Goal: Task Accomplishment & Management: Use online tool/utility

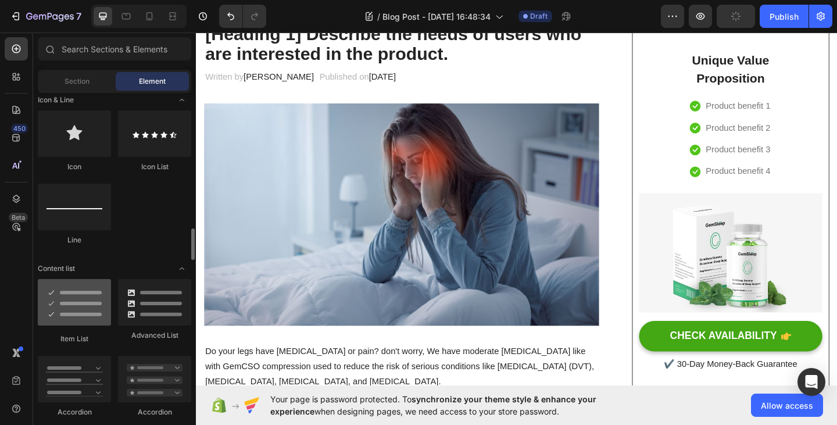
scroll to position [813, 0]
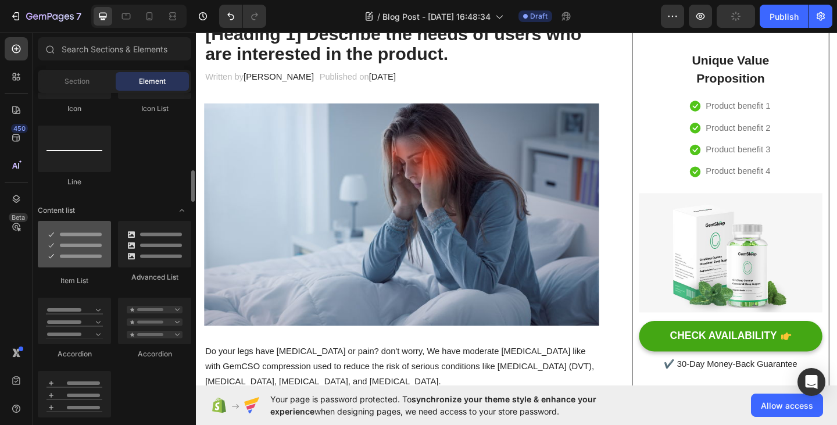
click at [80, 263] on div at bounding box center [74, 244] width 73 height 46
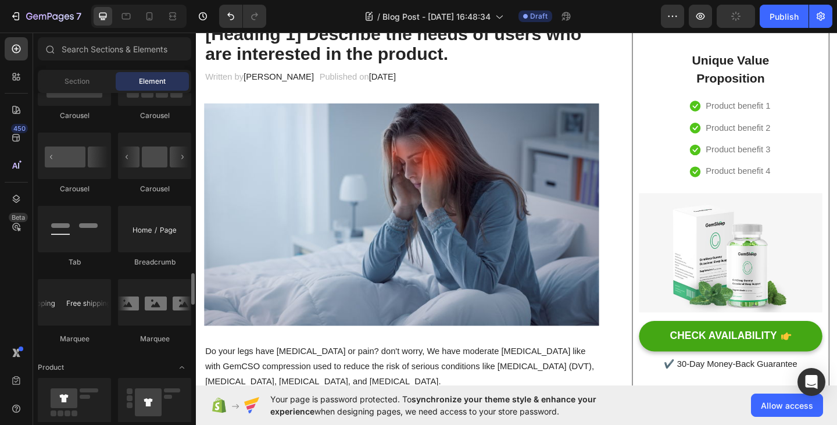
scroll to position [1336, 0]
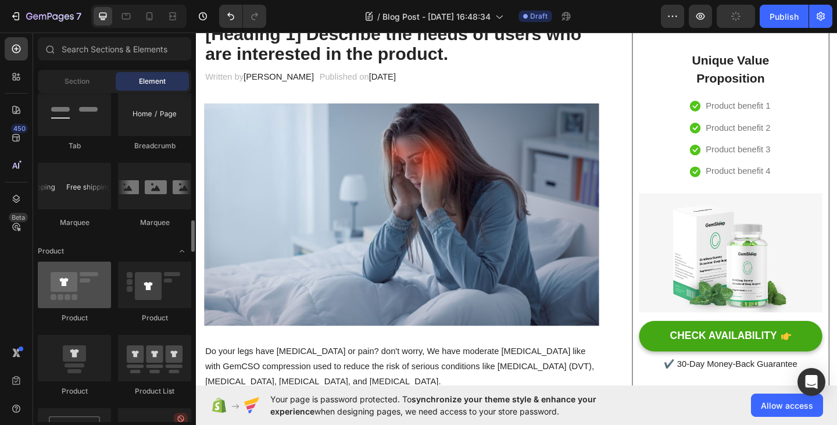
click at [70, 293] on div at bounding box center [74, 284] width 73 height 46
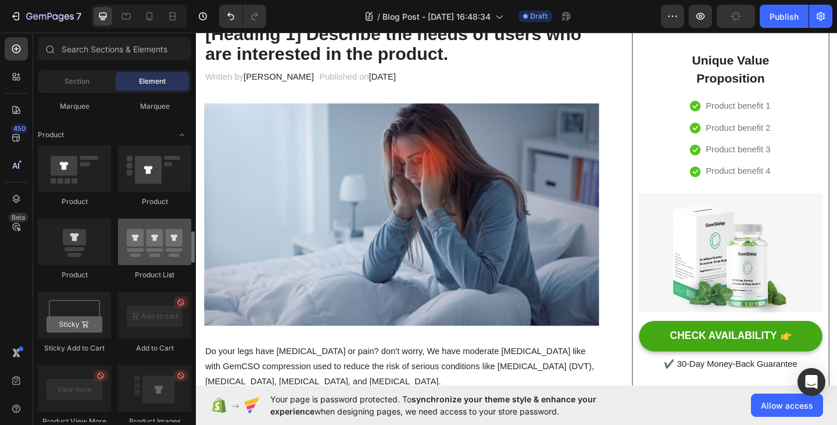
click at [146, 239] on div at bounding box center [154, 241] width 73 height 46
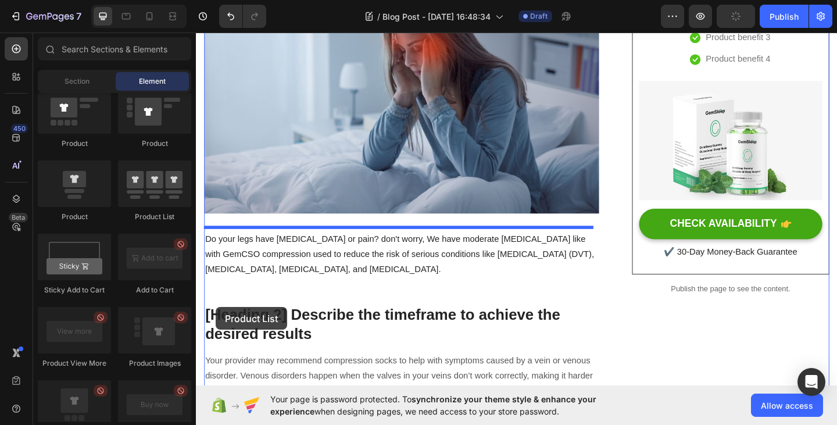
scroll to position [277, 0]
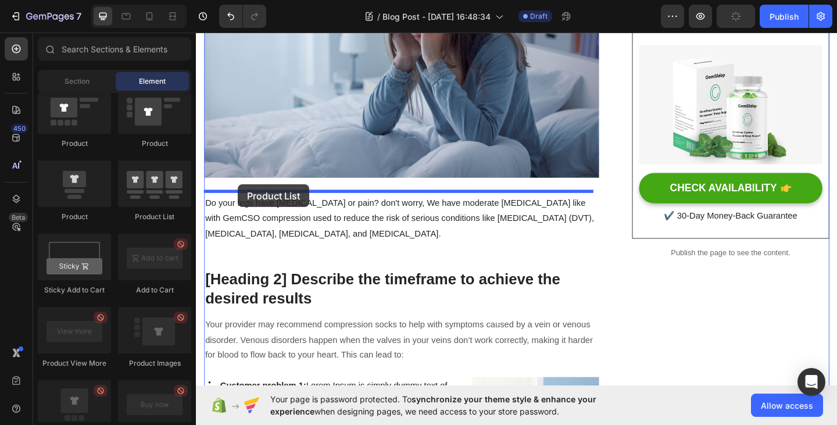
drag, startPoint x: 349, startPoint y: 210, endPoint x: 241, endPoint y: 198, distance: 108.2
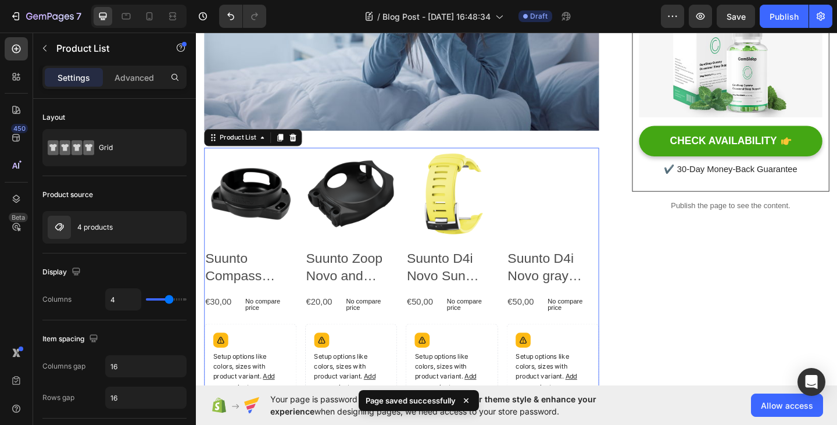
scroll to position [335, 0]
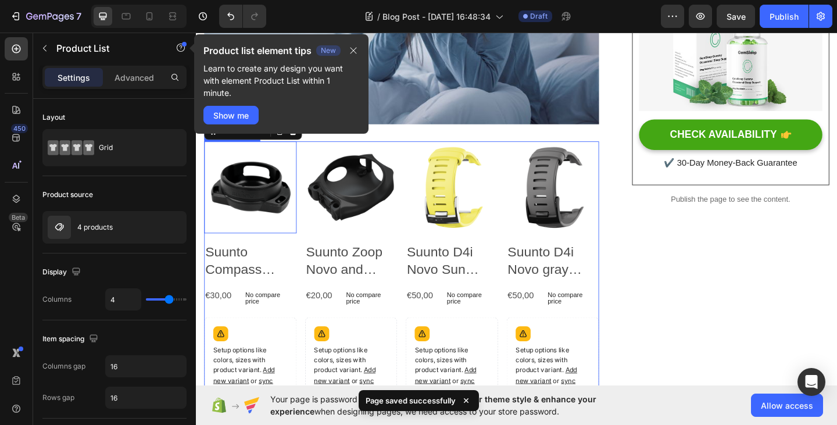
click at [270, 203] on img at bounding box center [255, 201] width 101 height 101
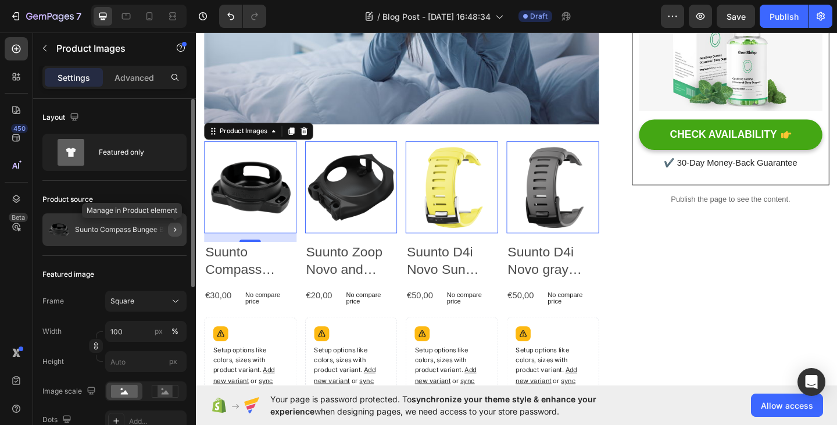
click at [174, 230] on icon "button" at bounding box center [174, 229] width 9 height 9
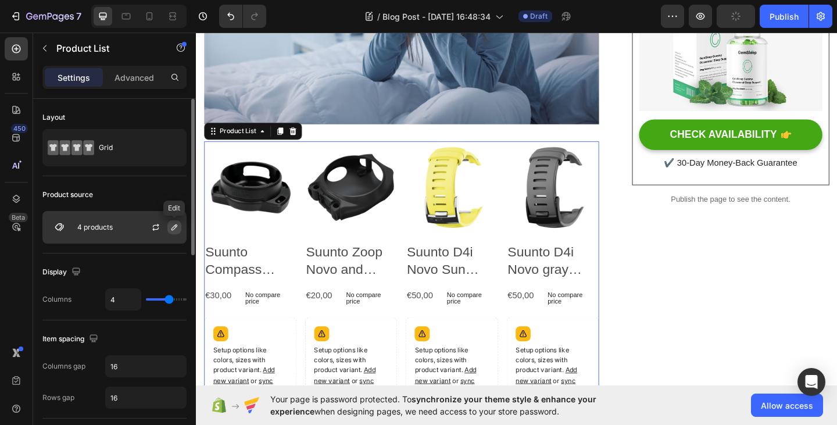
click at [173, 230] on icon "button" at bounding box center [174, 227] width 9 height 9
click at [127, 254] on div "Display Columns 4" at bounding box center [114, 286] width 144 height 67
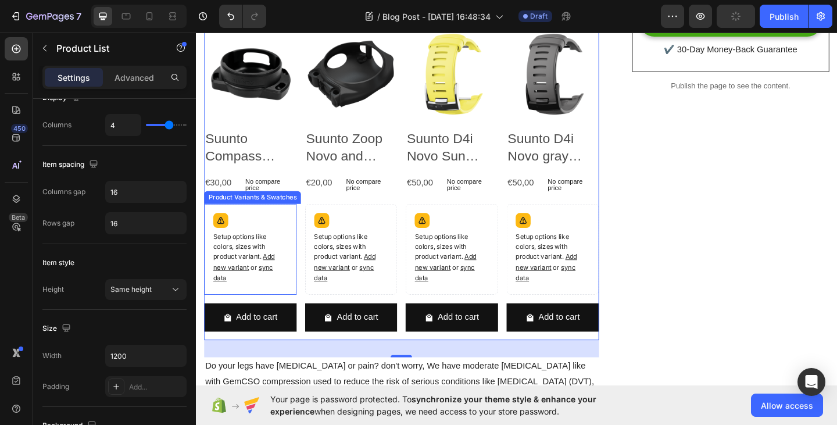
scroll to position [451, 0]
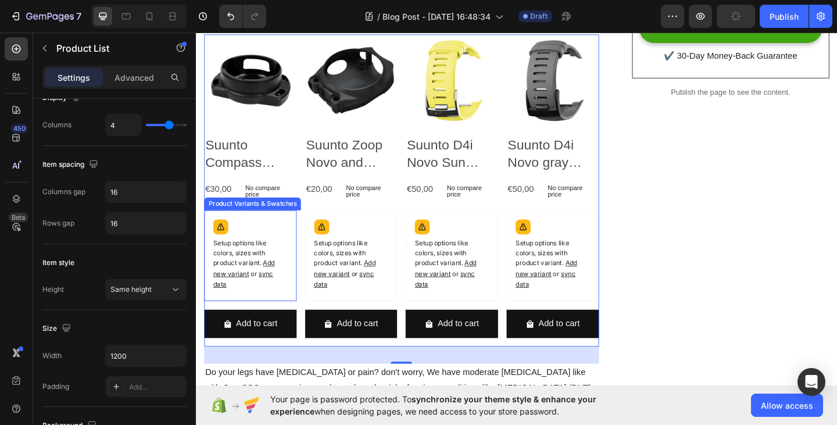
click at [248, 257] on p "Setup options like colors, sizes with product variant. Add new variant or sync …" at bounding box center [254, 285] width 81 height 56
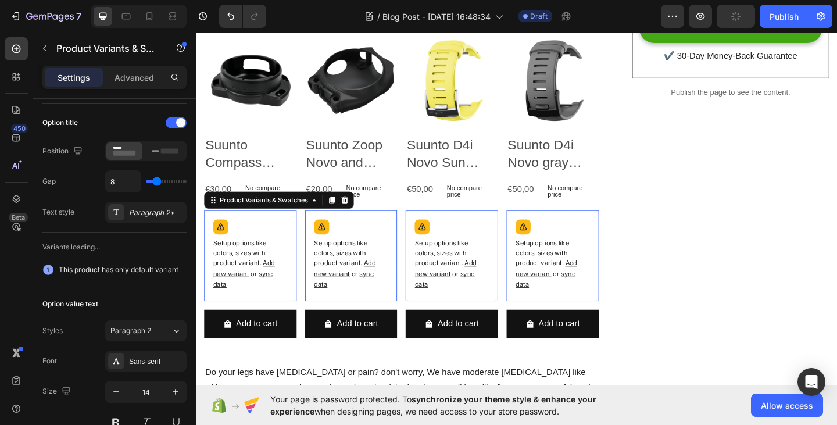
scroll to position [0, 0]
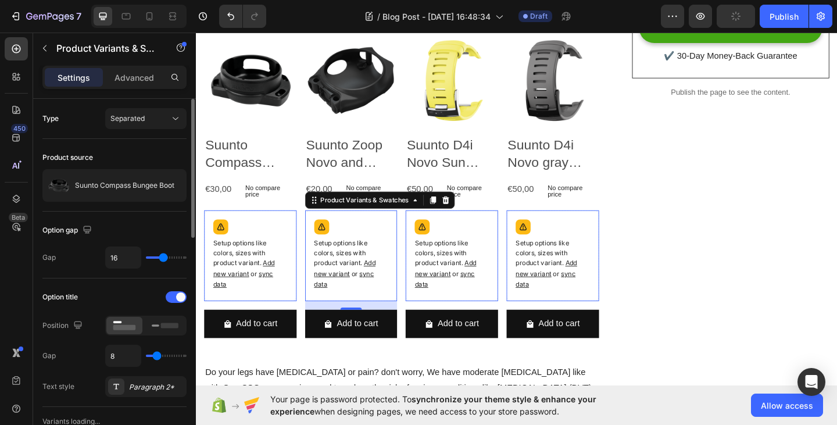
click at [295, 267] on p "Setup options like colors, sizes with product variant. Add new variant or sync …" at bounding box center [254, 285] width 81 height 56
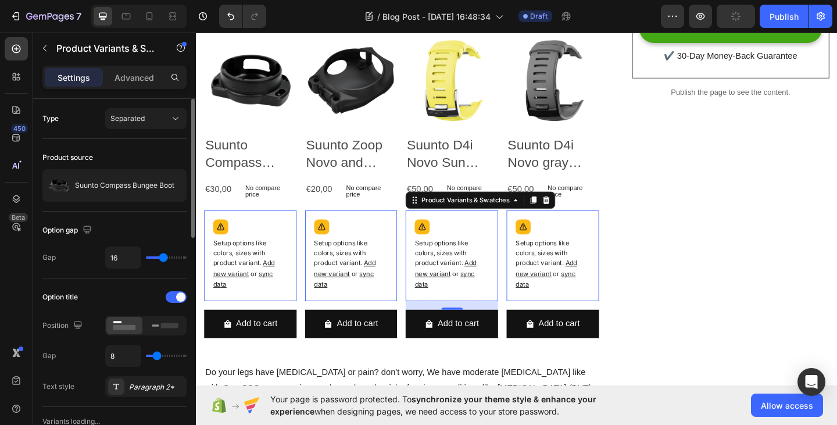
click at [295, 268] on p "Setup options like colors, sizes with product variant. Add new variant or sync …" at bounding box center [254, 285] width 81 height 56
click at [295, 274] on p "Setup options like colors, sizes with product variant. Add new variant or sync …" at bounding box center [254, 285] width 81 height 56
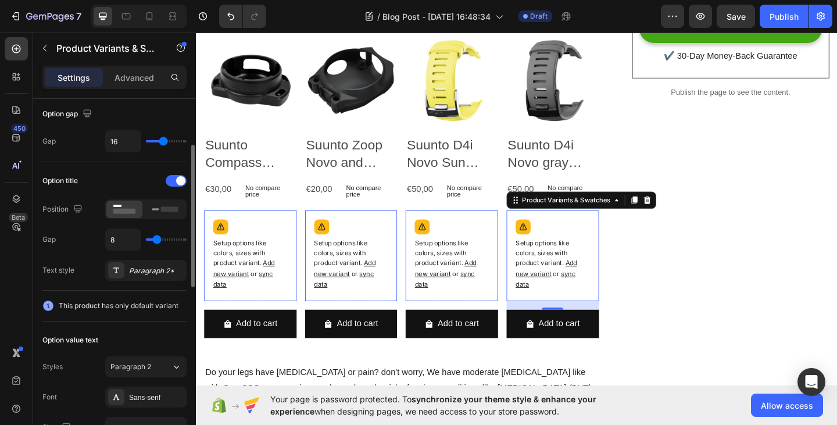
scroll to position [174, 0]
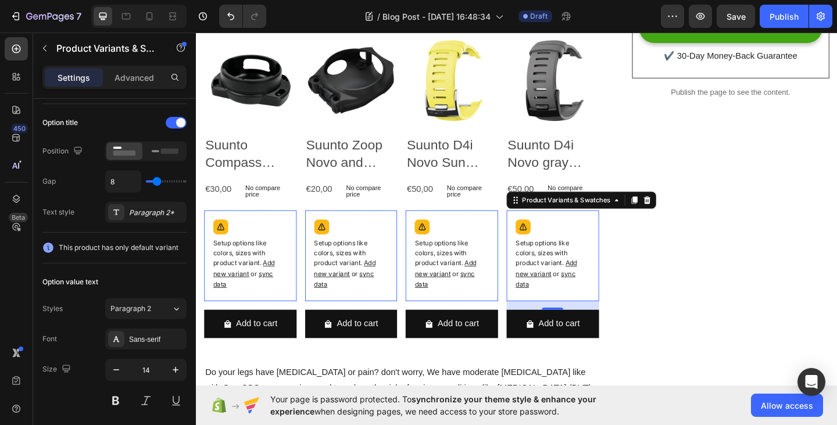
click at [243, 284] on p "Setup options like colors, sizes with product variant. Add new variant or sync …" at bounding box center [254, 285] width 81 height 56
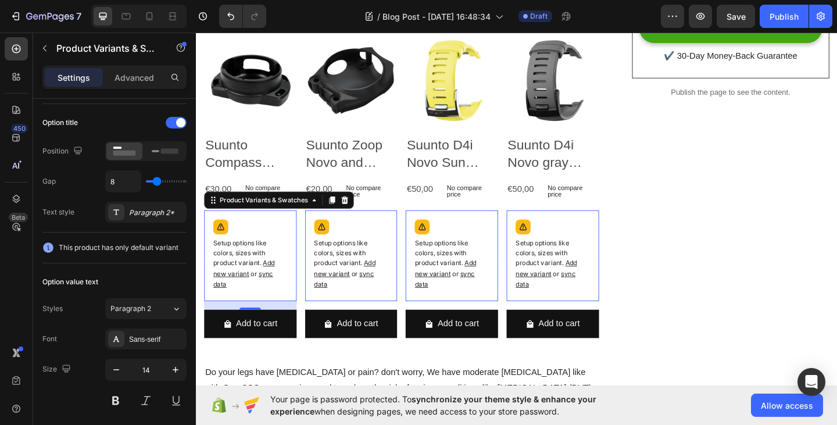
click at [295, 271] on p "Setup options like colors, sizes with product variant. Add new variant or sync …" at bounding box center [254, 285] width 81 height 56
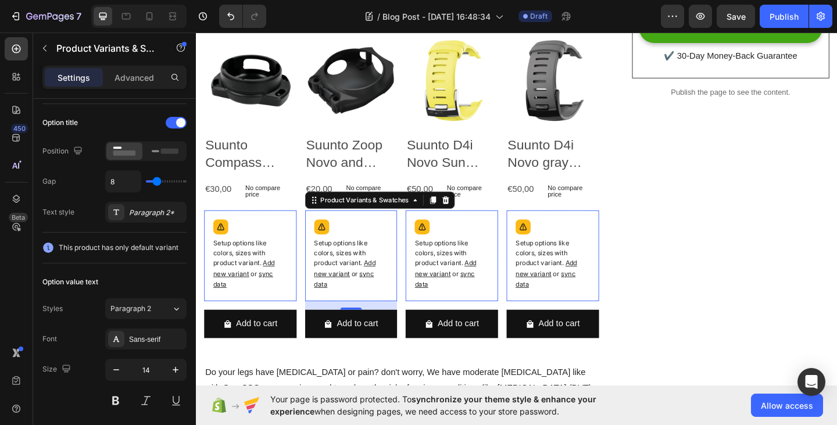
click at [295, 270] on p "Setup options like colors, sizes with product variant. Add new variant or sync …" at bounding box center [254, 285] width 81 height 56
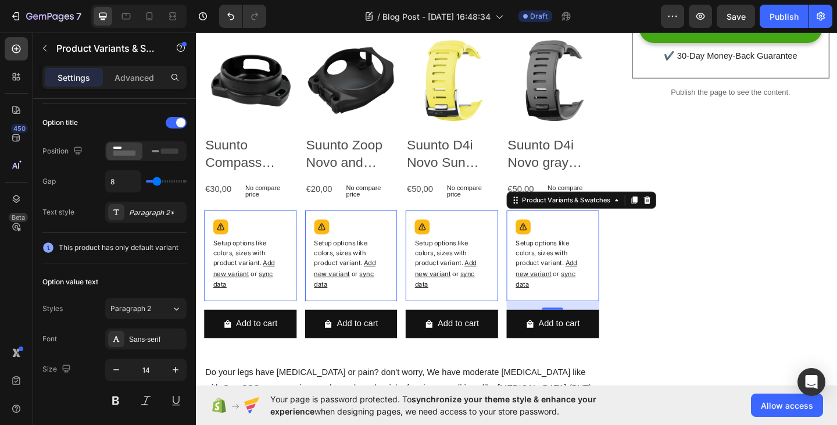
click at [295, 269] on p "Setup options like colors, sizes with product variant. Add new variant or sync …" at bounding box center [254, 285] width 81 height 56
click at [255, 159] on h2 "Suunto Compass Bungee Boot" at bounding box center [255, 164] width 101 height 40
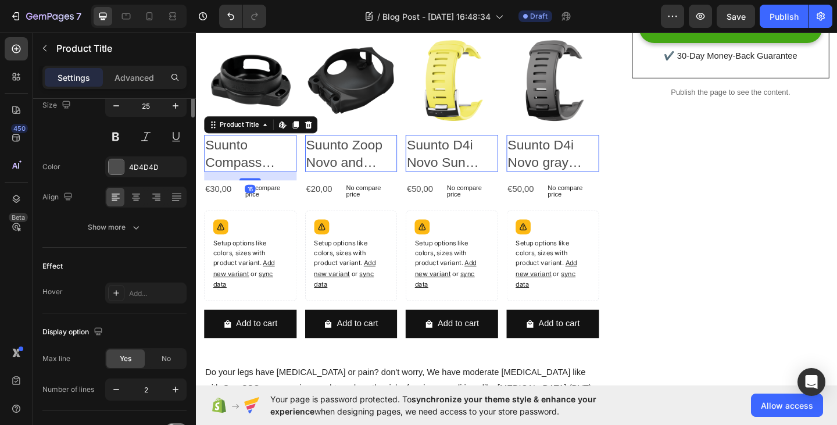
scroll to position [0, 0]
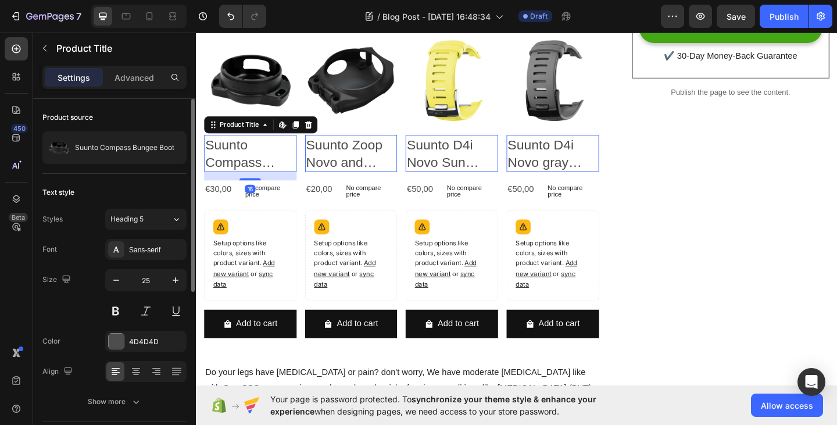
click at [305, 156] on h2 "Suunto Zoop Novo and Vyper Novo combo mount" at bounding box center [255, 164] width 101 height 40
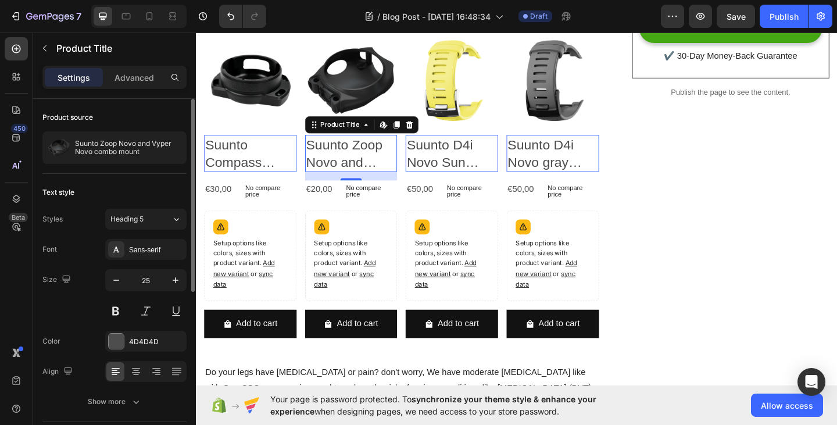
click at [305, 153] on h2 "Suunto D4i Novo Sun Strap Kit" at bounding box center [255, 164] width 101 height 40
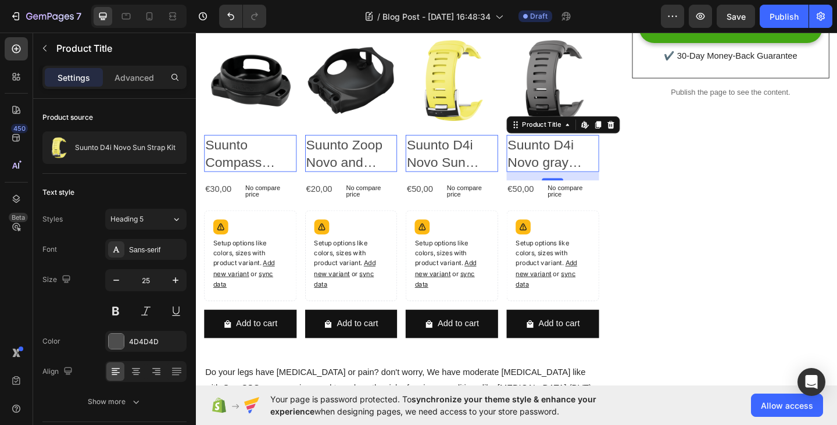
click at [305, 152] on h2 "Suunto D4i Novo gray silicone strap kit" at bounding box center [255, 164] width 101 height 40
click at [252, 199] on p "No compare price" at bounding box center [274, 205] width 51 height 14
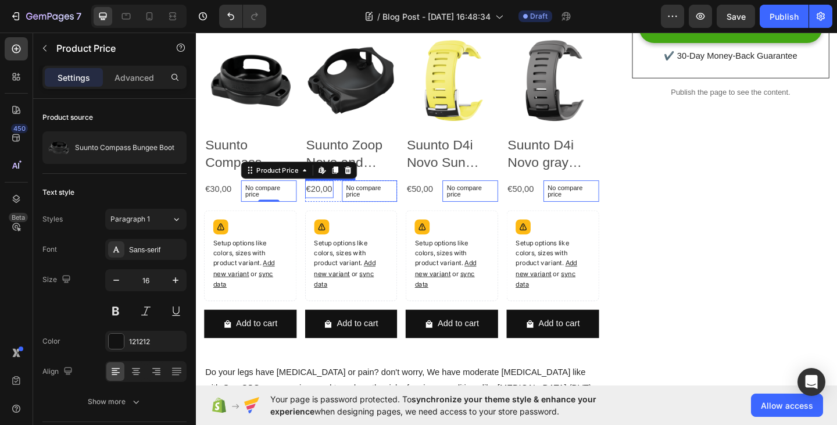
click at [235, 203] on div "€20,00" at bounding box center [220, 202] width 31 height 19
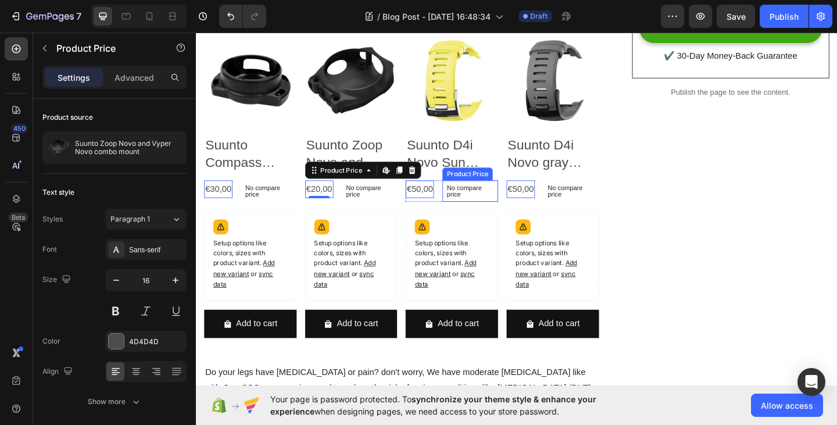
click at [300, 205] on p "No compare price" at bounding box center [274, 205] width 51 height 14
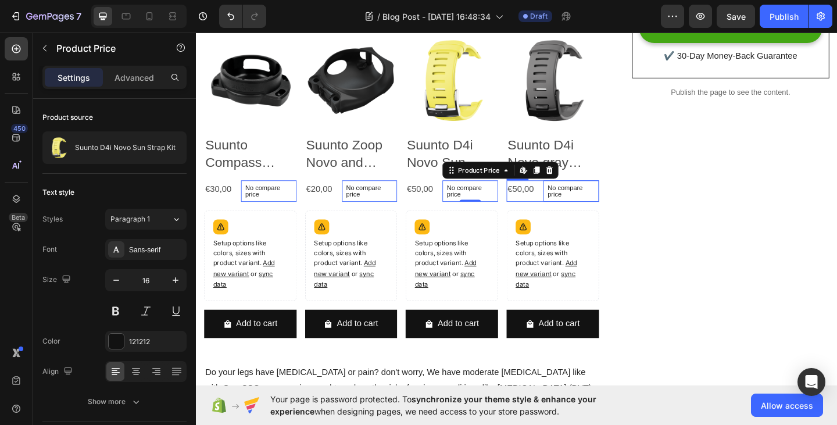
click at [305, 205] on div "€50,00 Product Price Product Price No compare price Product Price Edit content …" at bounding box center [255, 204] width 101 height 23
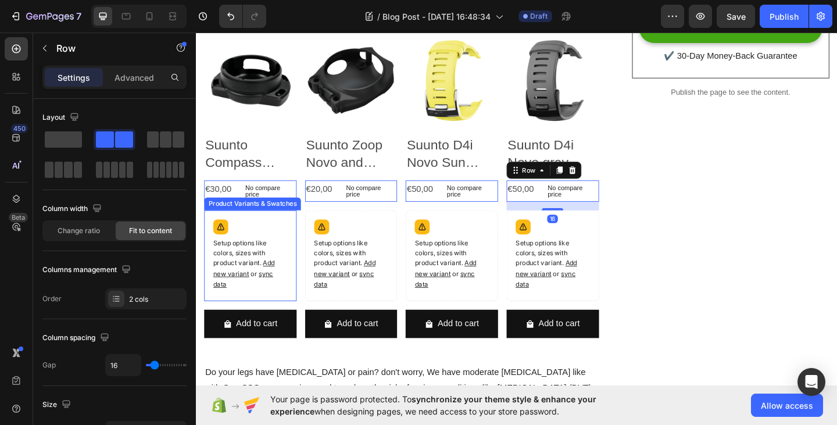
click at [259, 282] on p "Setup options like colors, sizes with product variant. Add new variant or sync …" at bounding box center [254, 285] width 81 height 56
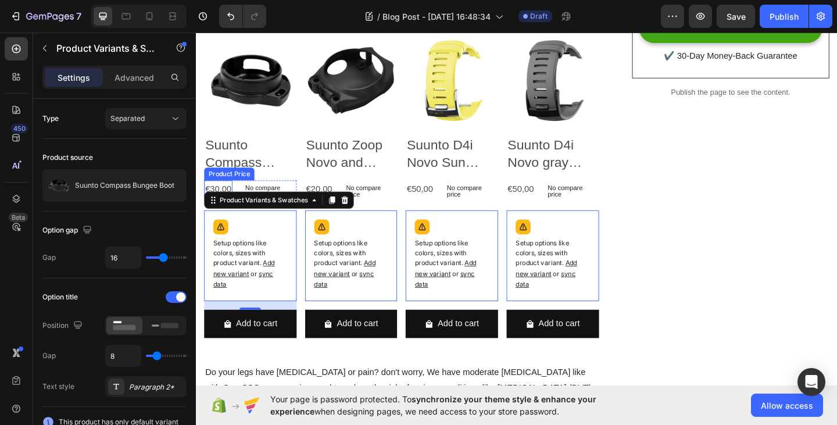
click at [225, 198] on div "€30,00" at bounding box center [220, 202] width 31 height 19
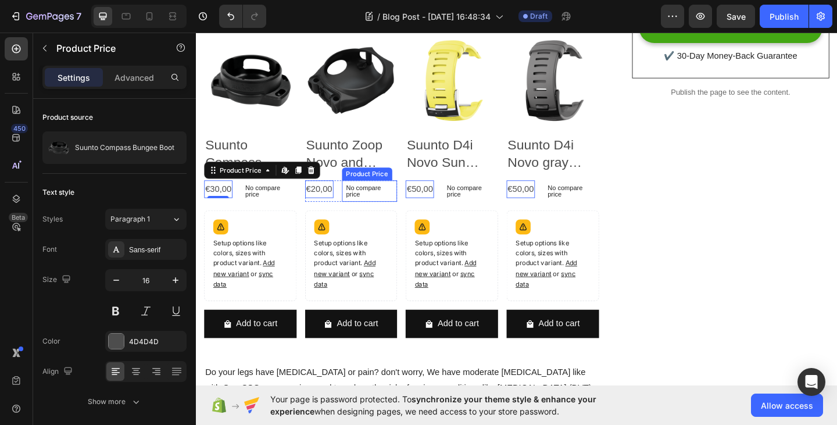
click at [300, 203] on p "No compare price" at bounding box center [274, 205] width 51 height 14
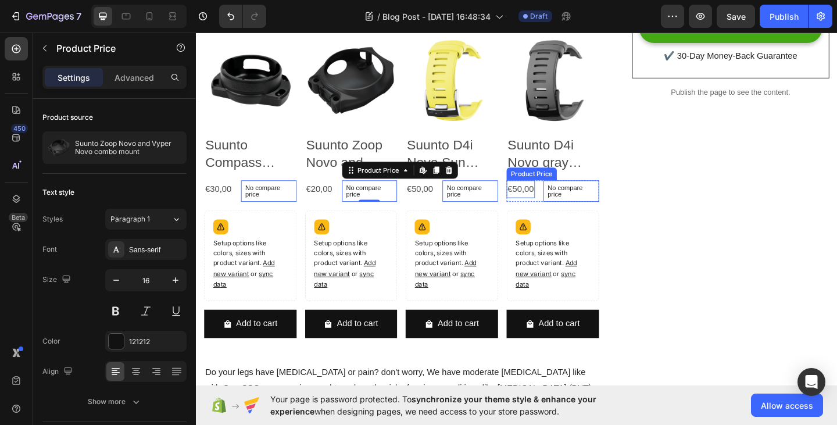
click at [235, 198] on div "€50,00" at bounding box center [220, 202] width 31 height 19
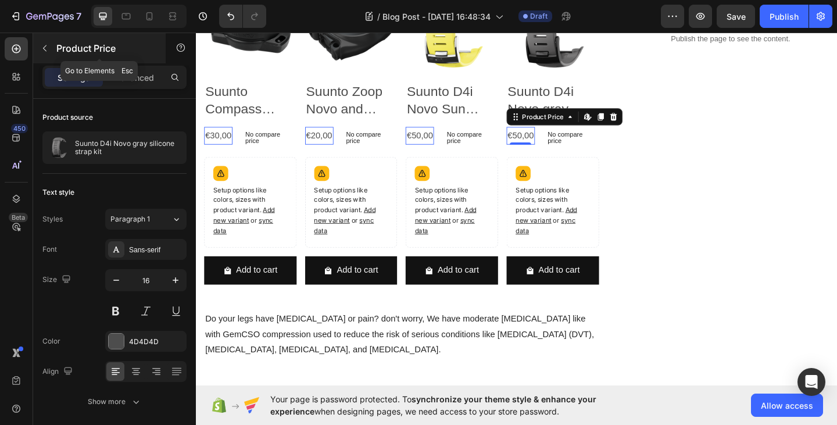
click at [43, 51] on icon "button" at bounding box center [44, 48] width 9 height 9
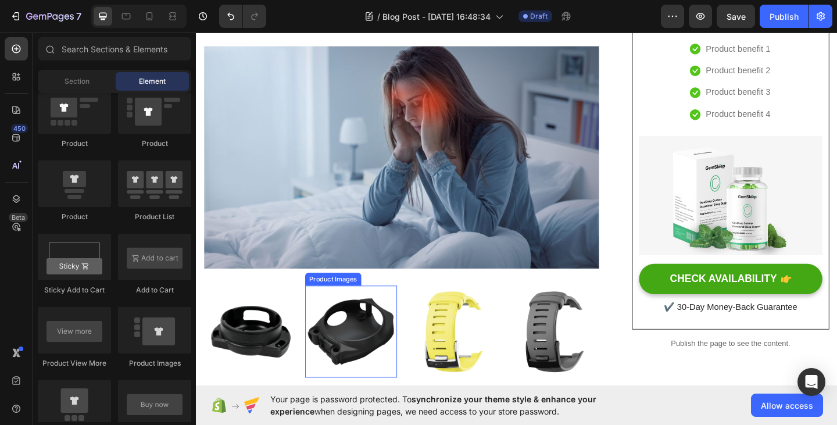
scroll to position [291, 0]
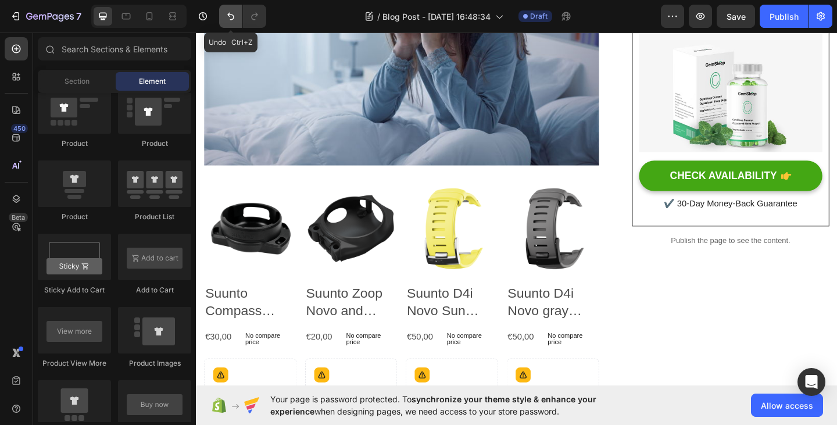
click at [231, 22] on button "Undo/Redo" at bounding box center [230, 16] width 23 height 23
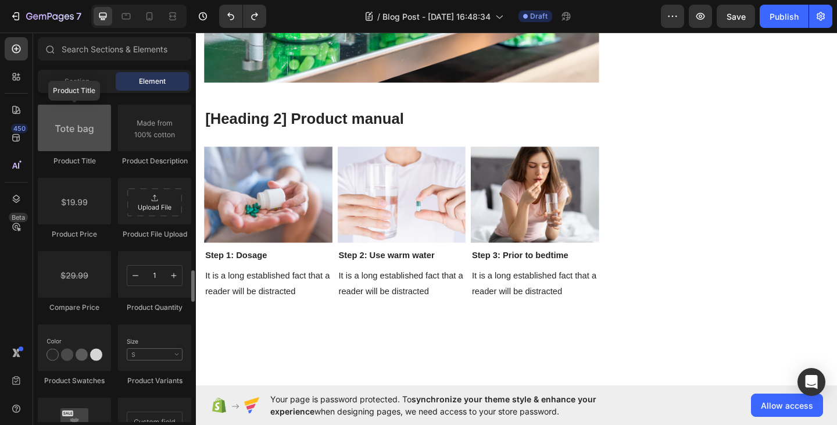
scroll to position [3782, 0]
